Goal: Use online tool/utility: Utilize a website feature to perform a specific function

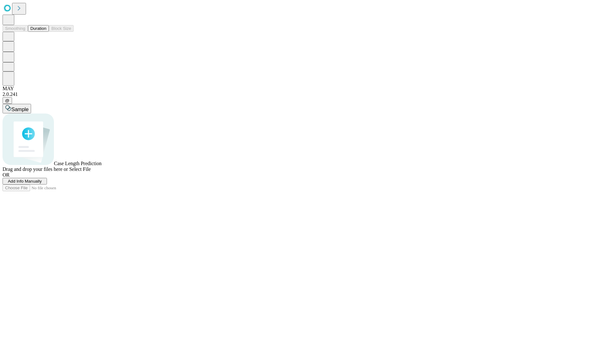
click at [46, 32] on button "Duration" at bounding box center [38, 28] width 21 height 7
click at [42, 183] on span "Add Info Manually" at bounding box center [25, 181] width 34 height 5
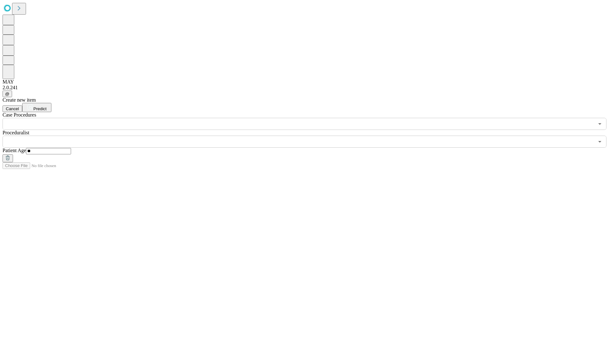
type input "**"
click at [309, 135] on input "text" at bounding box center [299, 141] width 592 height 12
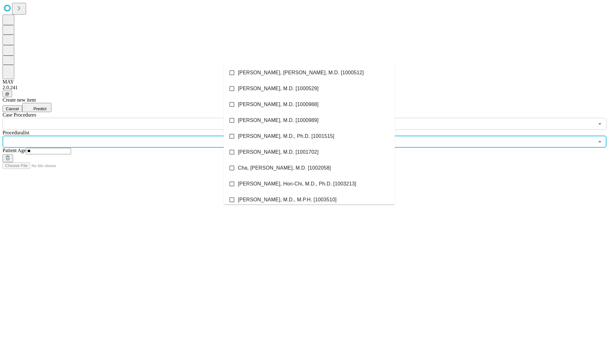
click at [309, 73] on li "[PERSON_NAME], [PERSON_NAME], M.D. [1000512]" at bounding box center [309, 73] width 171 height 16
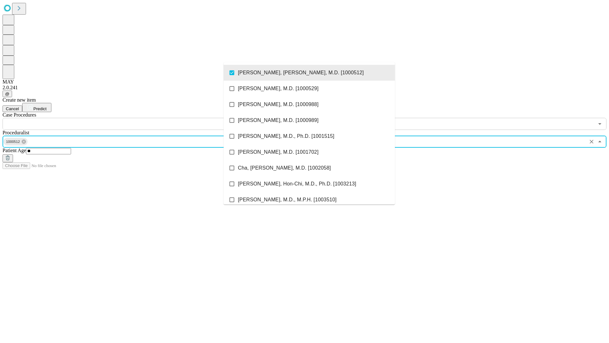
click at [133, 118] on input "text" at bounding box center [299, 124] width 592 height 12
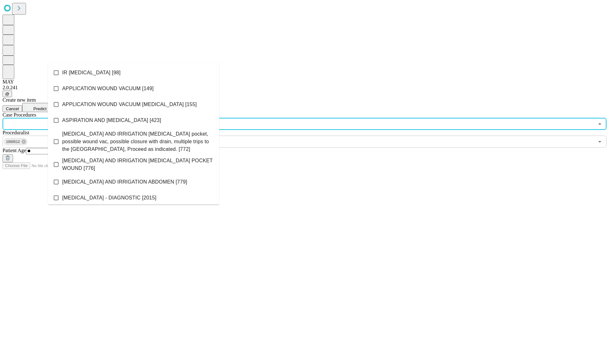
click at [134, 73] on li "IR [MEDICAL_DATA] [98]" at bounding box center [133, 73] width 171 height 16
click at [46, 106] on span "Predict" at bounding box center [39, 108] width 13 height 5
